Goal: Information Seeking & Learning: Learn about a topic

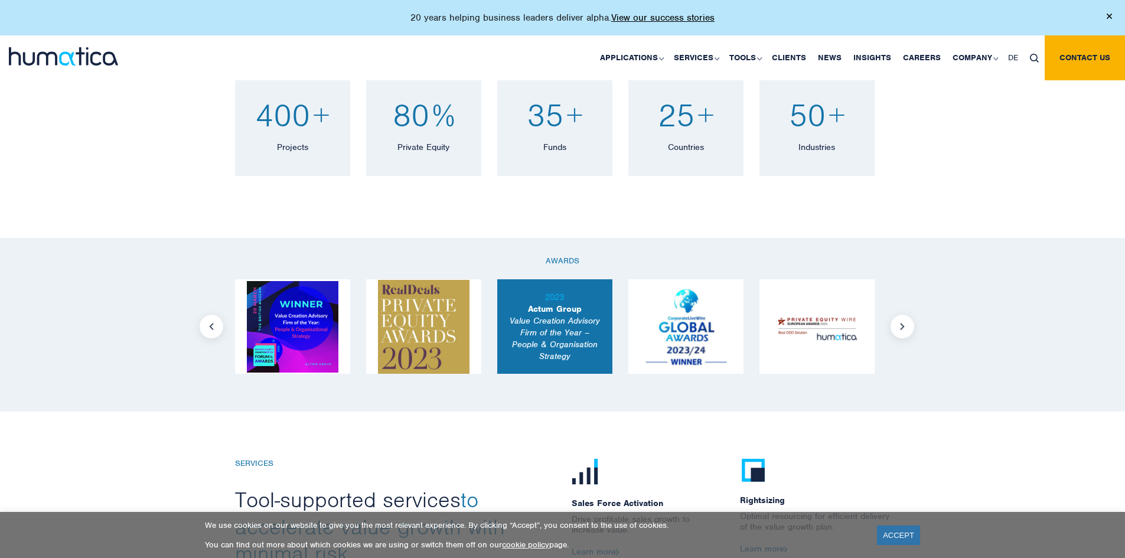
scroll to position [709, 0]
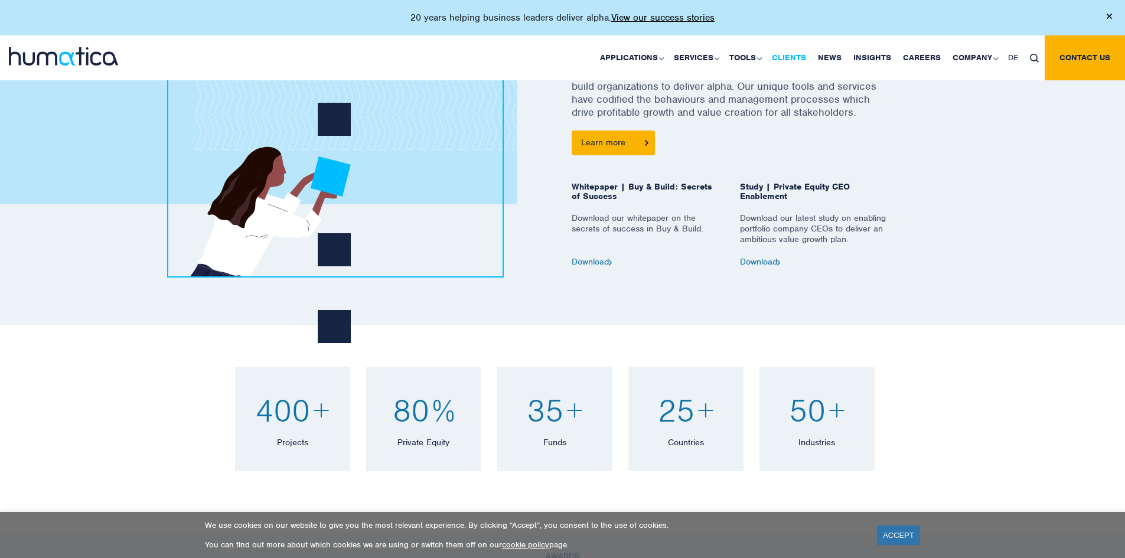
click at [793, 58] on link "Clients" at bounding box center [789, 57] width 46 height 45
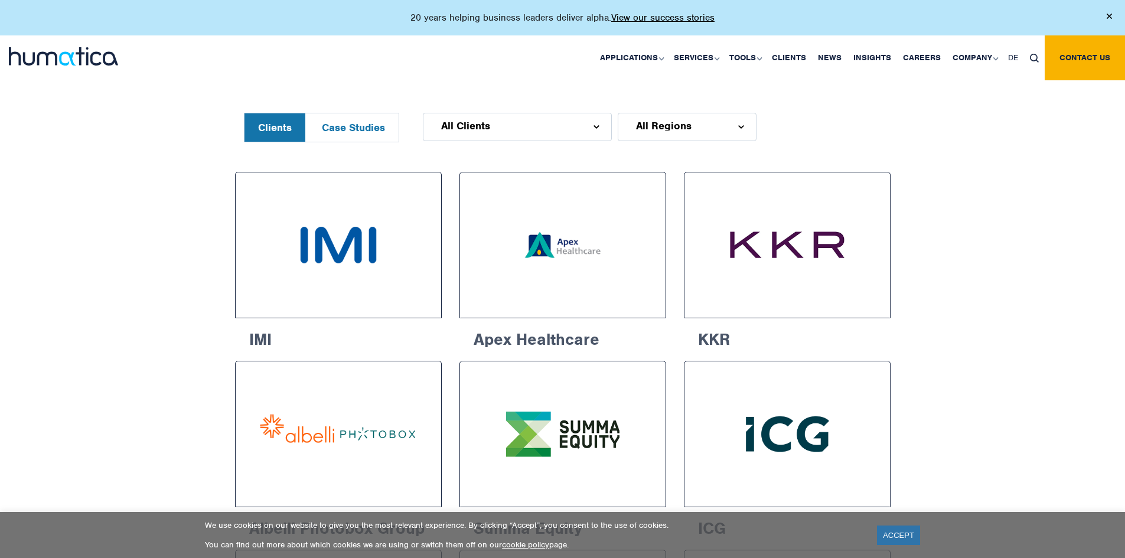
scroll to position [295, 0]
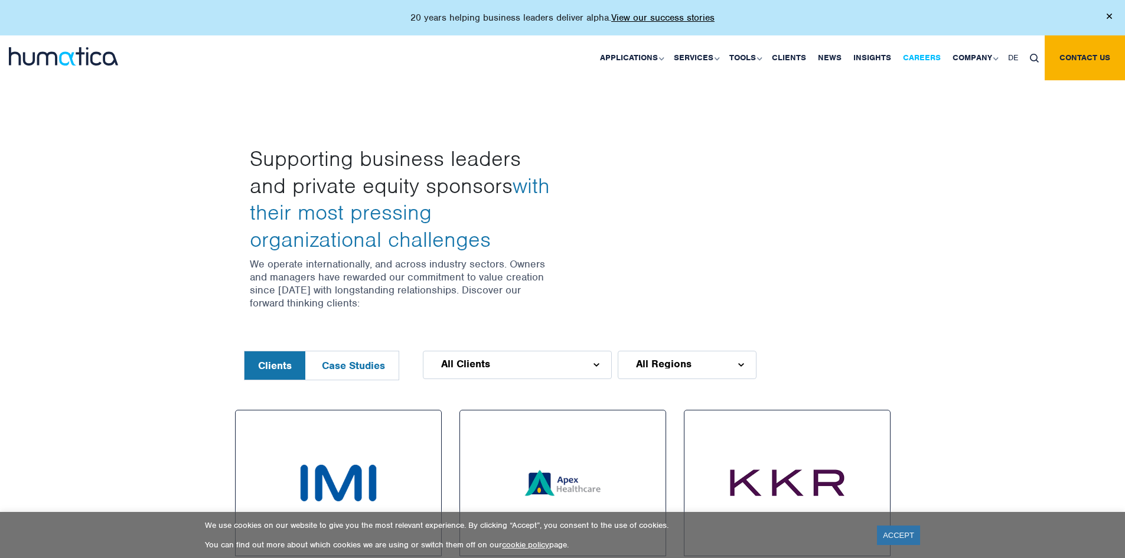
click at [923, 60] on link "Careers" at bounding box center [922, 57] width 50 height 45
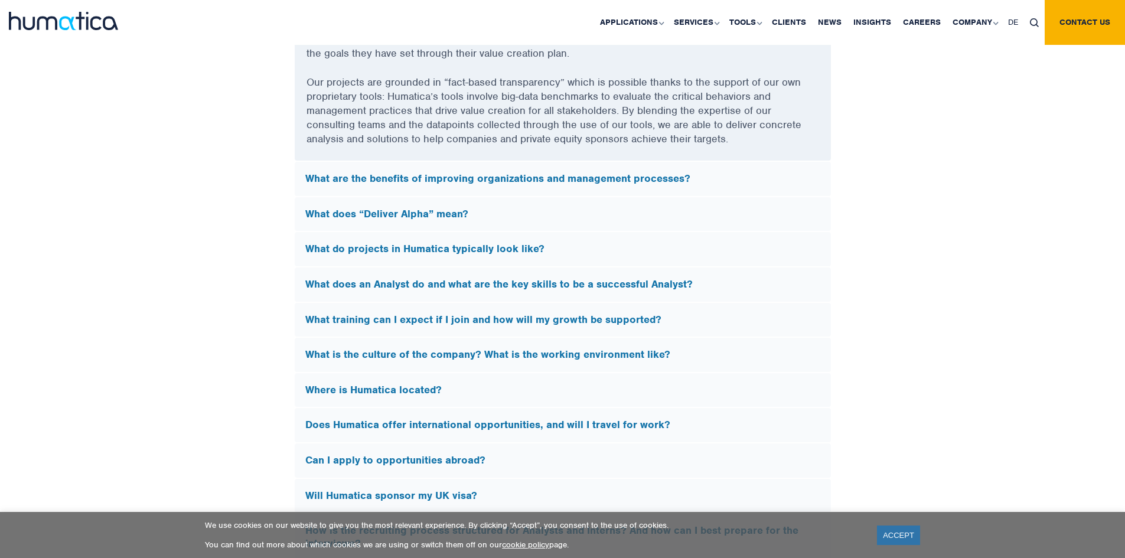
scroll to position [3188, 0]
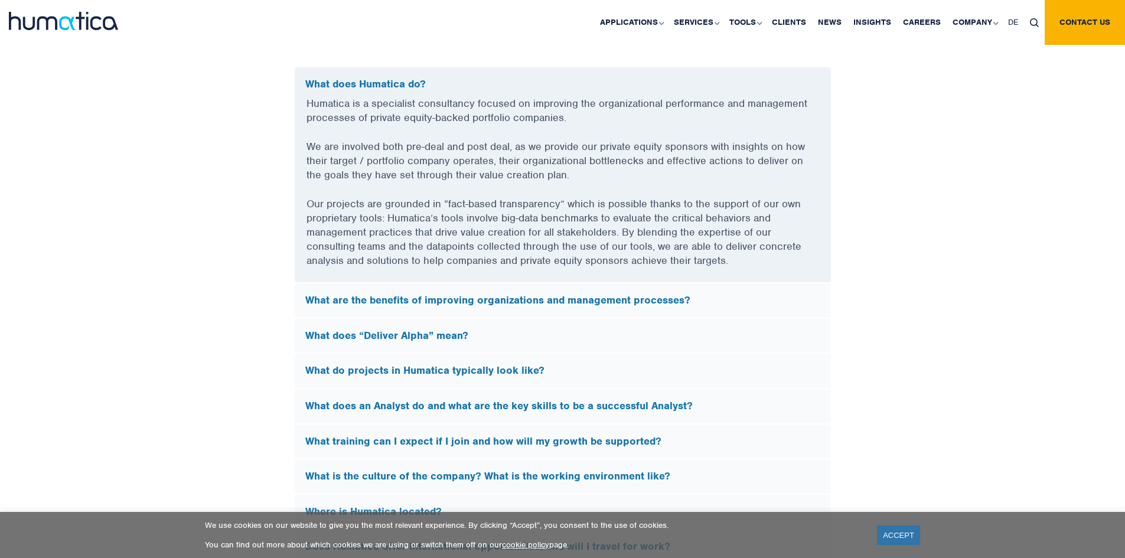
click at [383, 332] on h5 "What does “Deliver Alpha” mean?" at bounding box center [562, 335] width 515 height 13
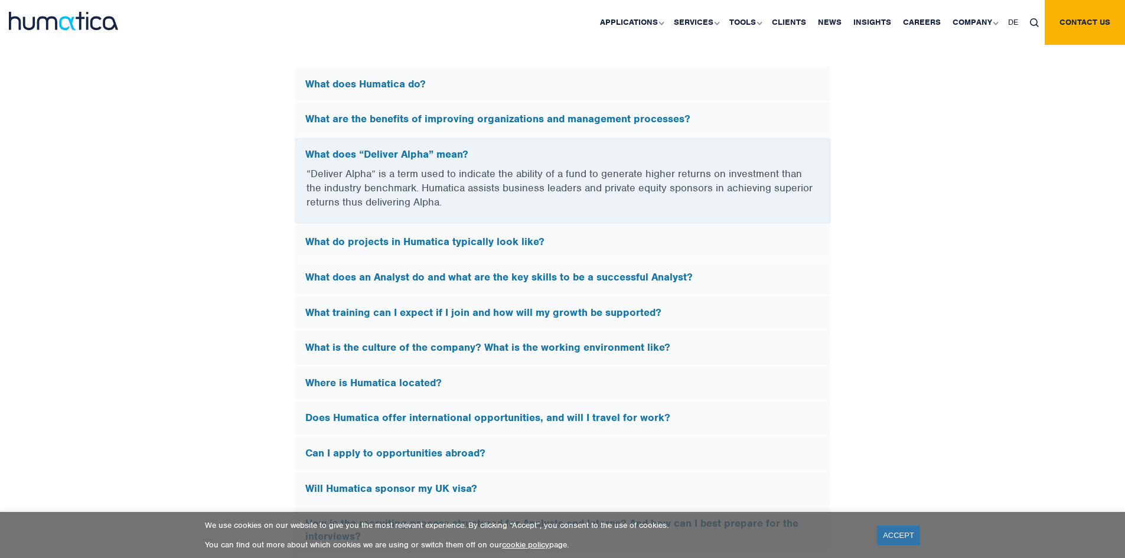
click at [374, 74] on div "What does Humatica do?" at bounding box center [563, 84] width 536 height 34
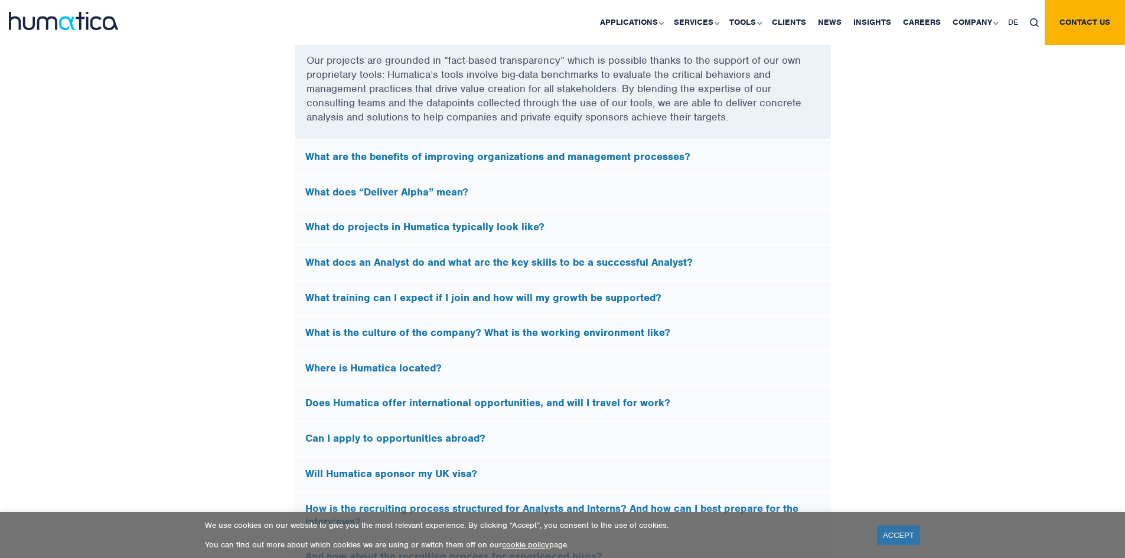
scroll to position [3365, 0]
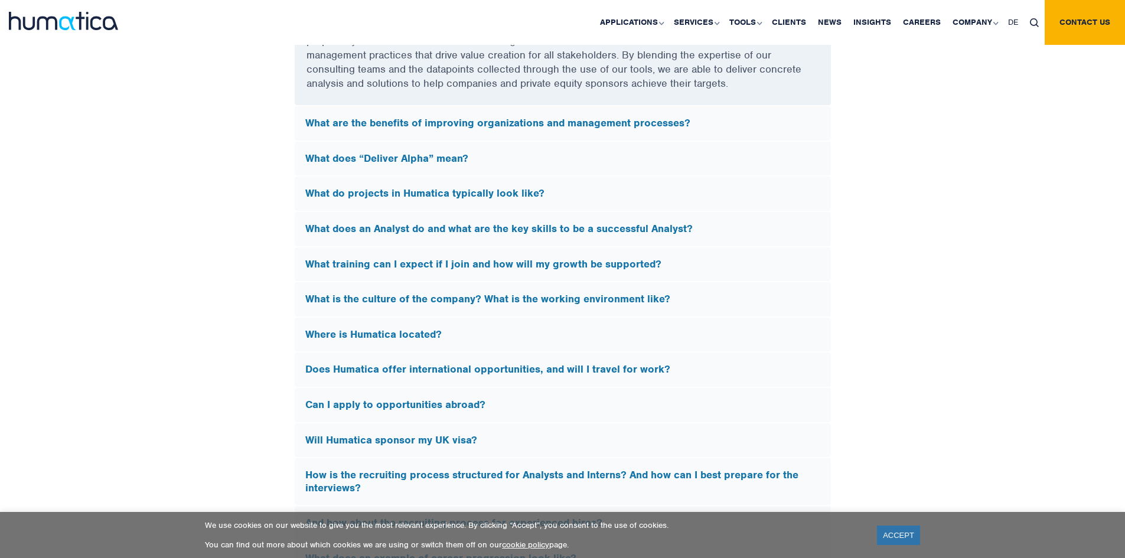
click at [415, 328] on h5 "Where is Humatica located?" at bounding box center [562, 334] width 515 height 13
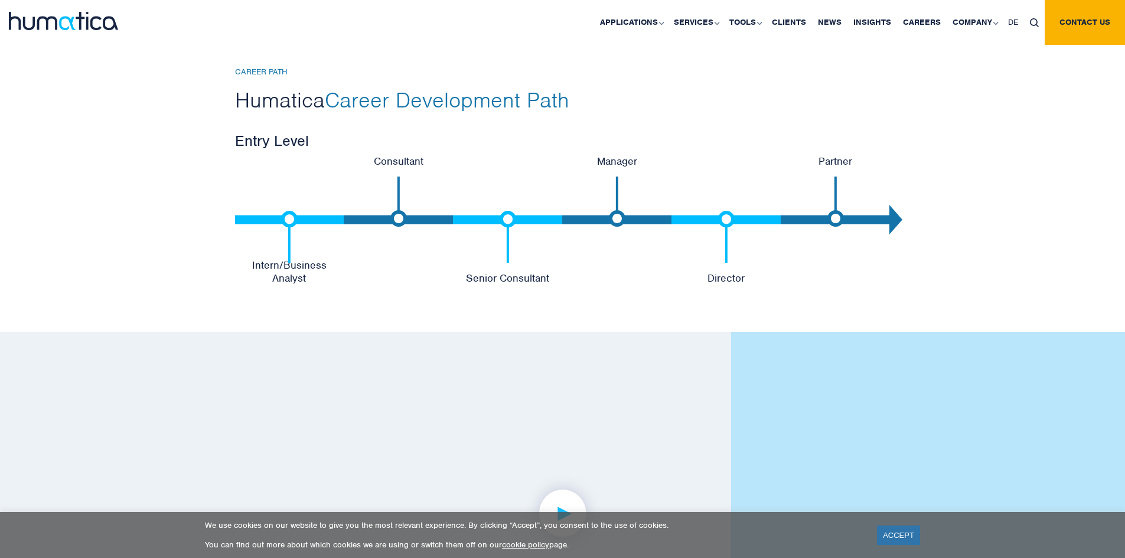
scroll to position [3070, 0]
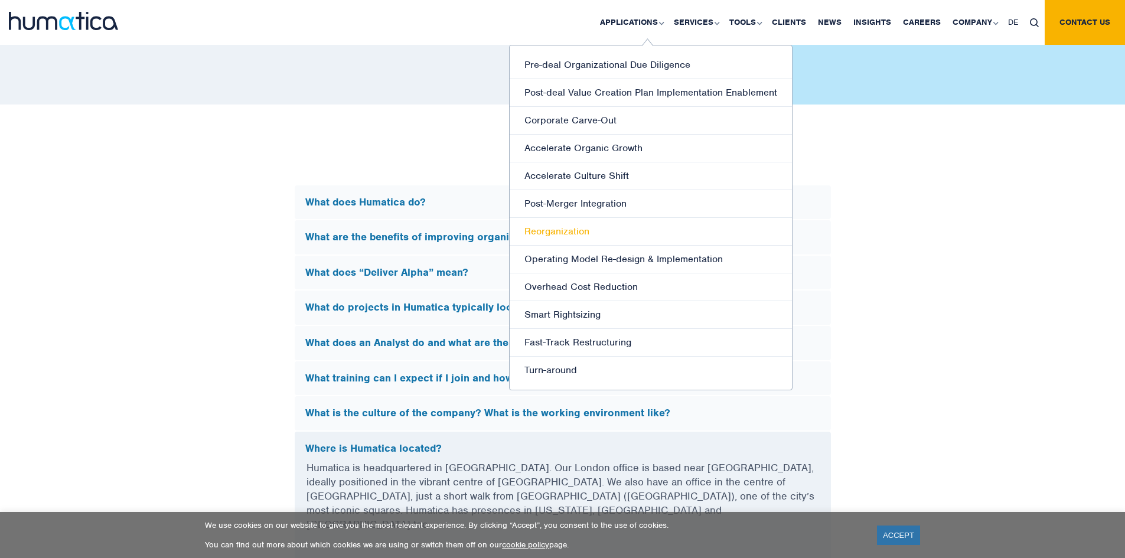
click at [544, 231] on link "Reorganization" at bounding box center [651, 232] width 282 height 28
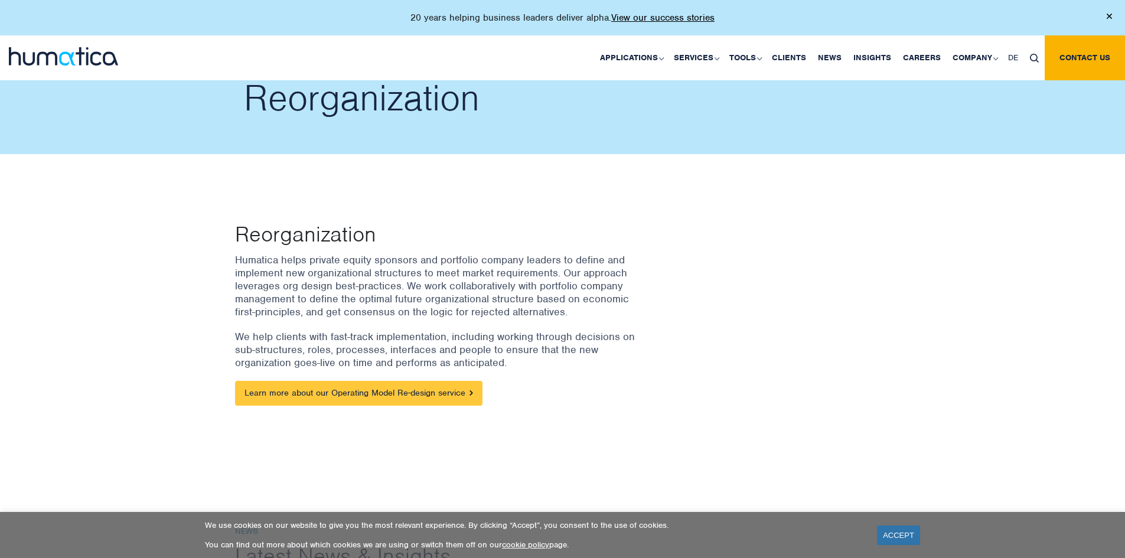
click at [367, 392] on link "Learn more about our Operating Model Re-design service" at bounding box center [358, 393] width 247 height 25
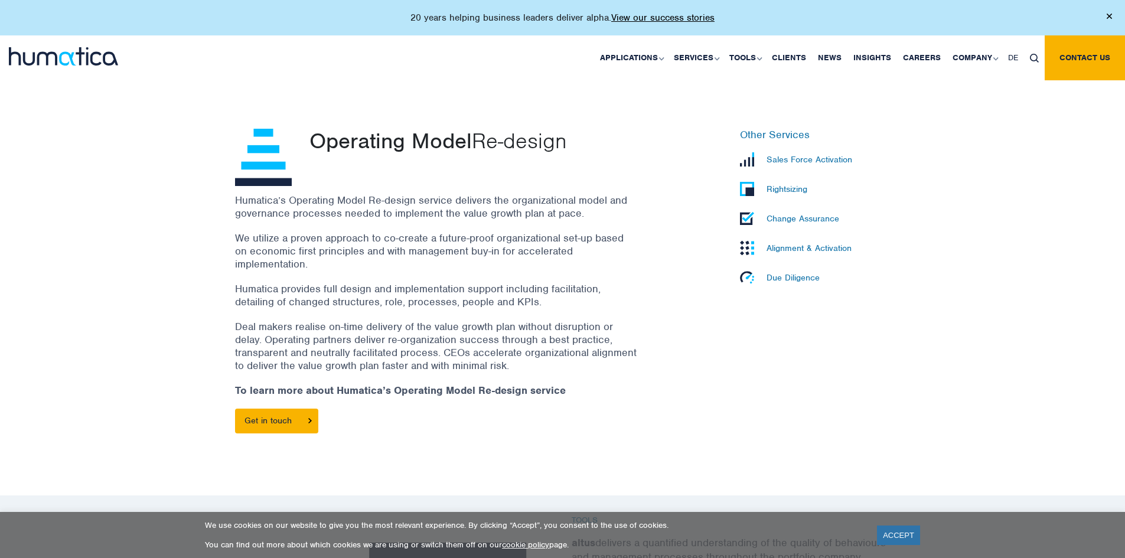
scroll to position [295, 0]
